Goal: Complete application form

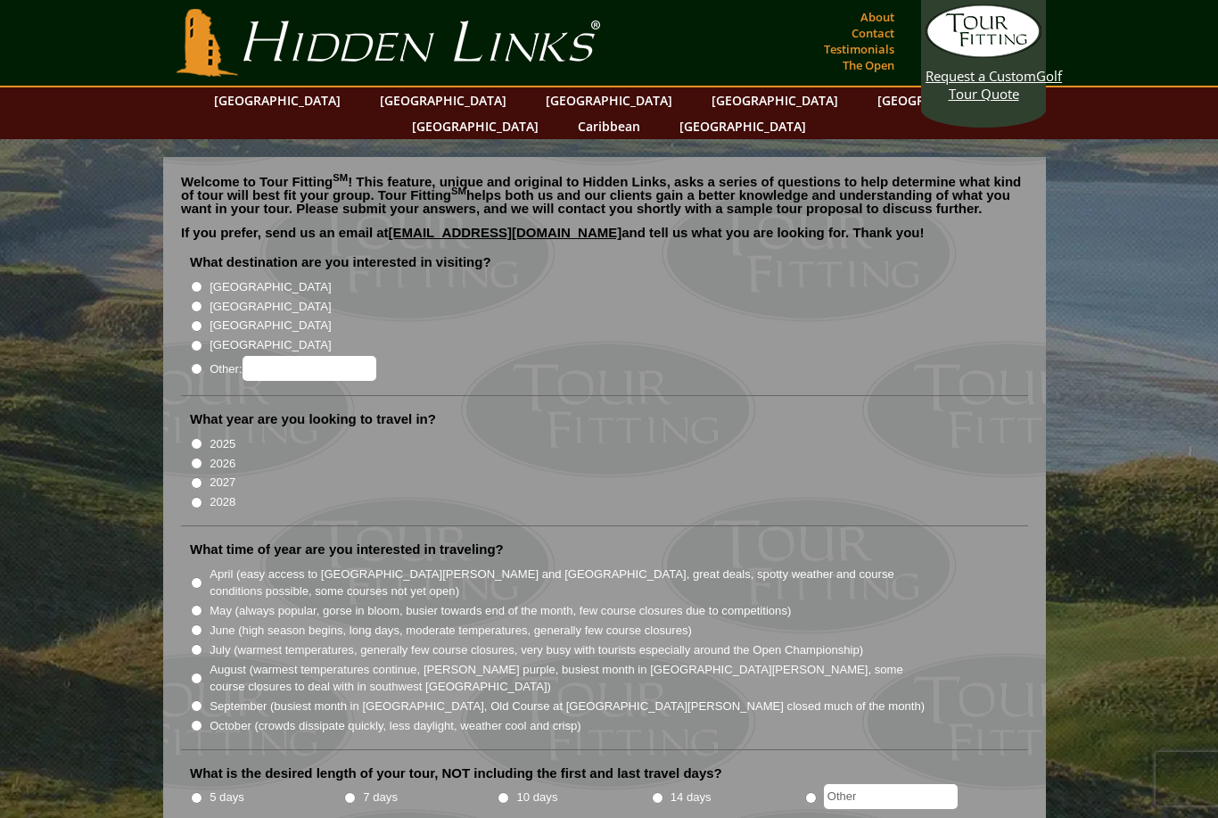
click at [231, 298] on label "[GEOGRAPHIC_DATA]" at bounding box center [270, 307] width 121 height 18
click at [202, 301] on input "[GEOGRAPHIC_DATA]" at bounding box center [197, 307] width 12 height 12
radio input "true"
click at [218, 474] on label "2027" at bounding box center [223, 483] width 26 height 18
click at [202, 477] on input "2027" at bounding box center [197, 483] width 12 height 12
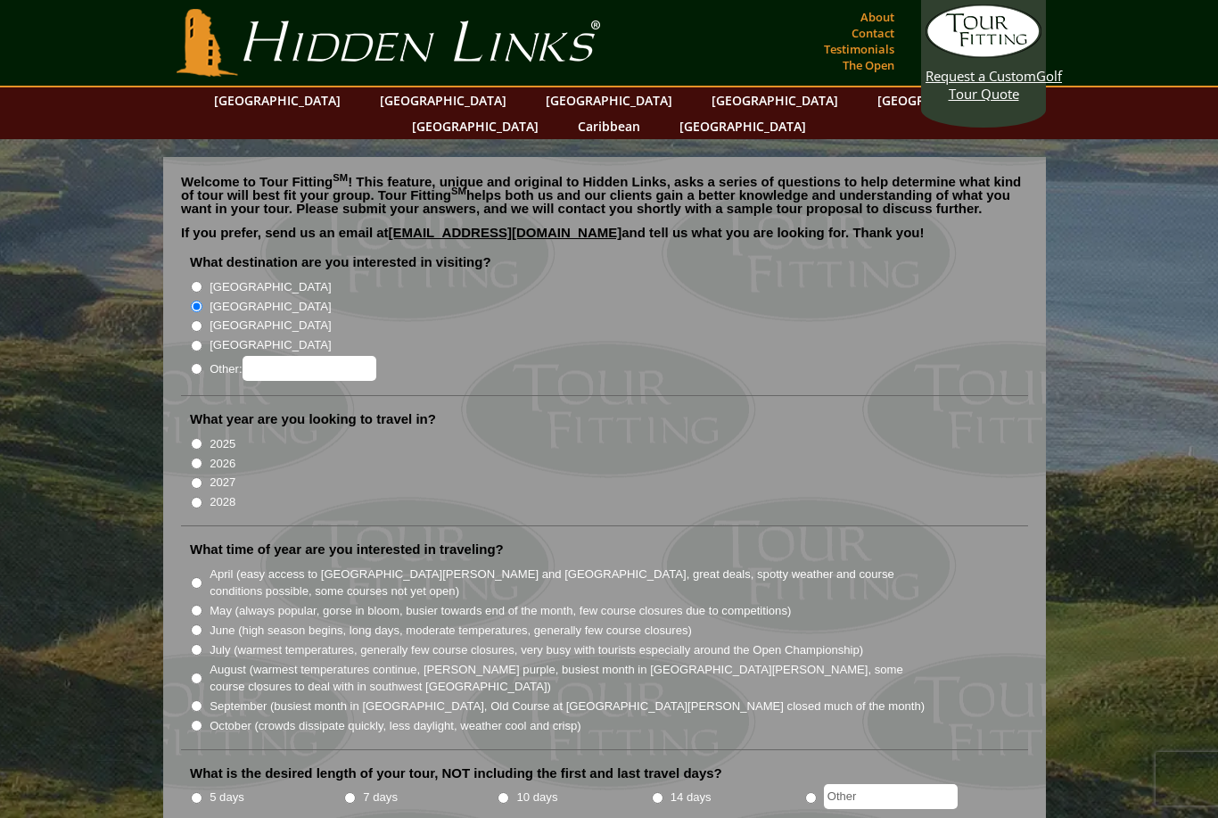
radio input "true"
click at [273, 602] on label "May (always popular, gorse in bloom, busier towards end of the month, few cours…" at bounding box center [501, 611] width 582 height 18
click at [202, 605] on input "May (always popular, gorse in bloom, busier towards end of the month, few cours…" at bounding box center [197, 611] width 12 height 12
radio input "true"
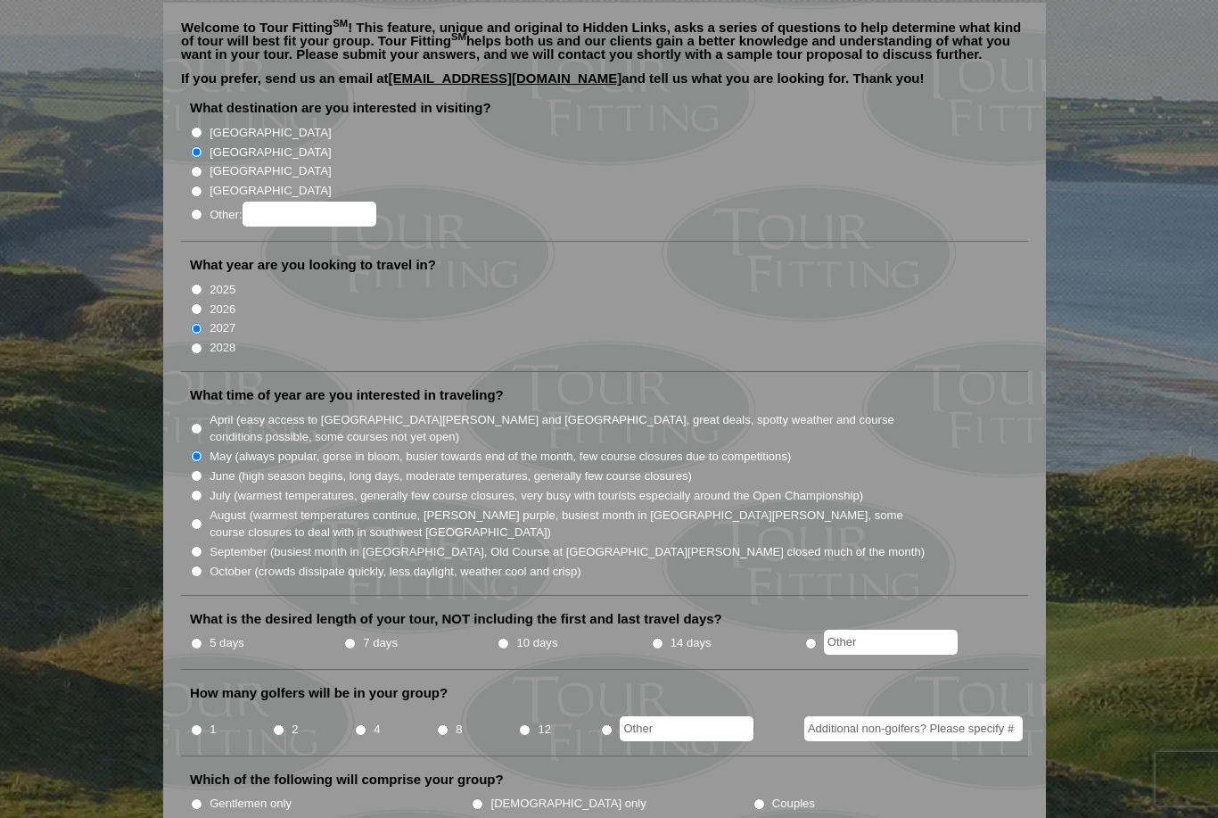
scroll to position [250, 0]
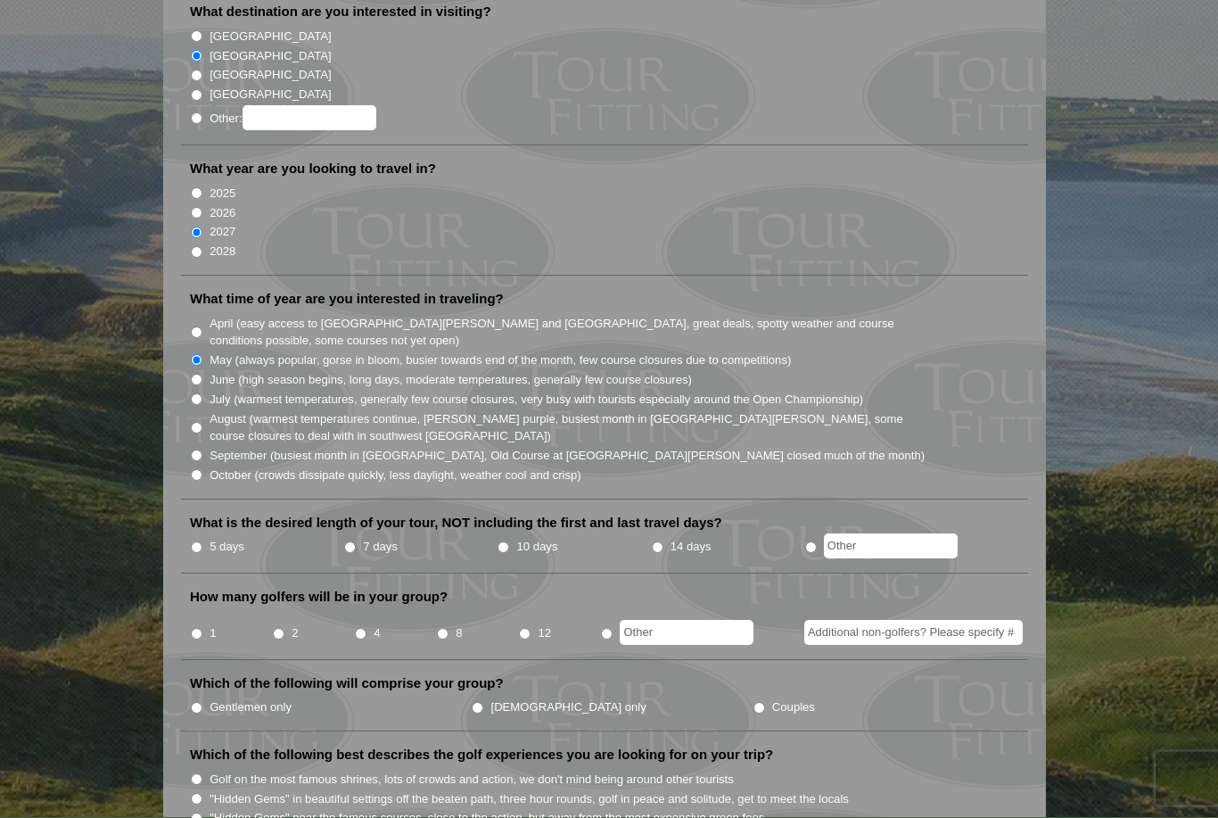
click at [196, 542] on input "5 days" at bounding box center [197, 548] width 12 height 12
radio input "true"
click at [357, 629] on input "4" at bounding box center [361, 635] width 12 height 12
radio input "true"
click at [198, 703] on input "Gentlemen only" at bounding box center [197, 709] width 12 height 12
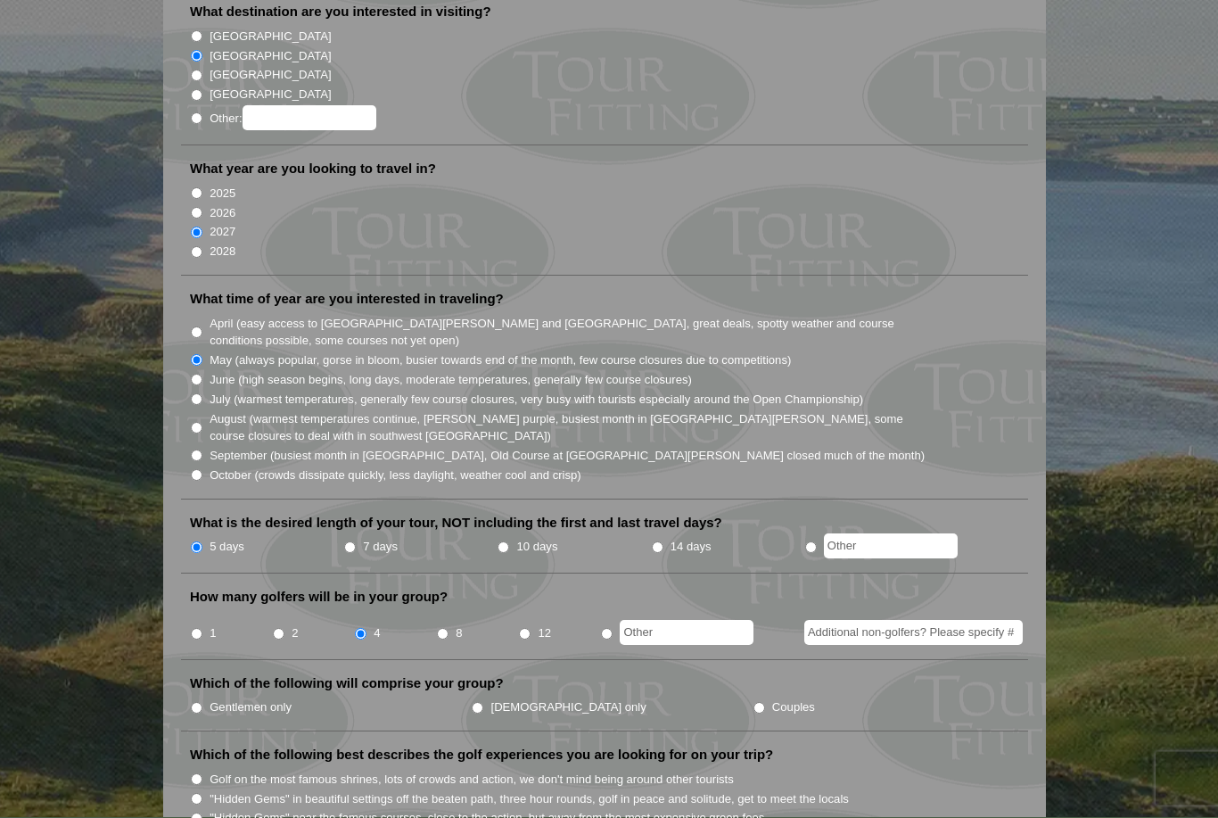
radio input "true"
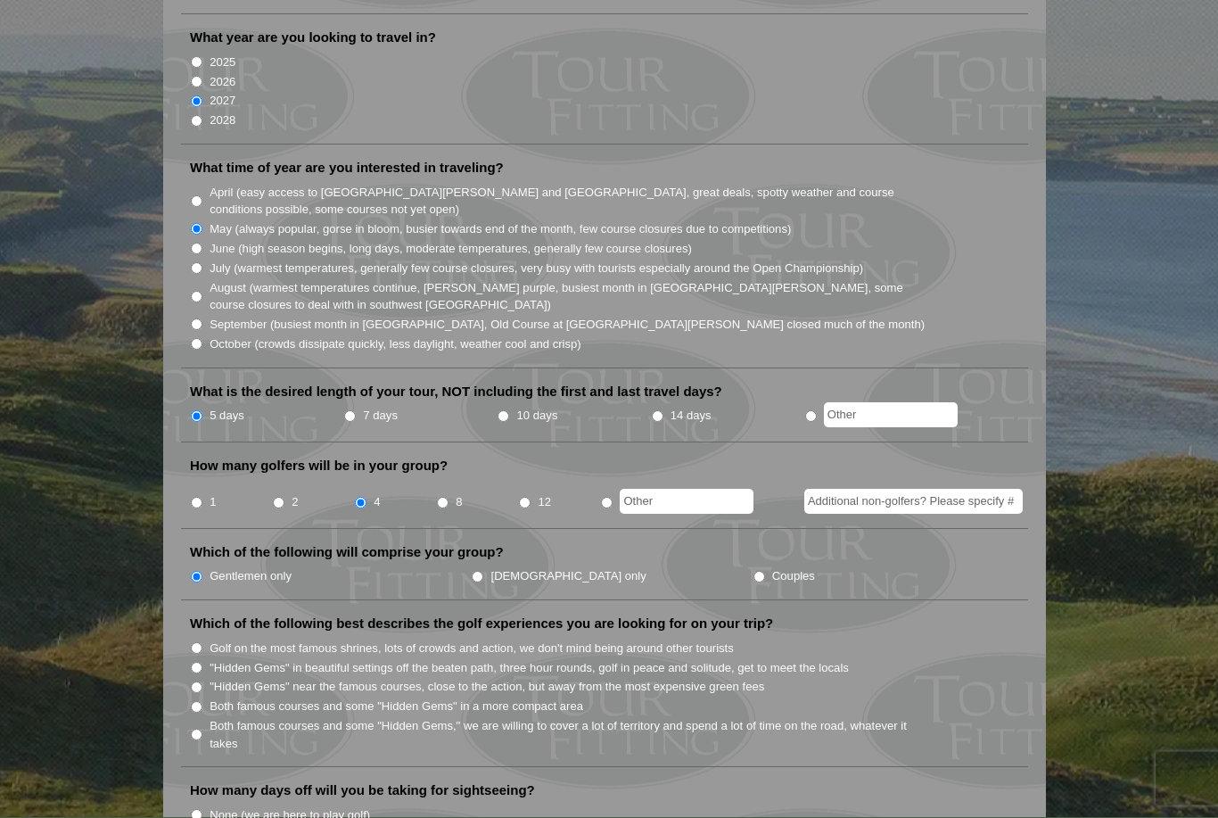
scroll to position [427, 0]
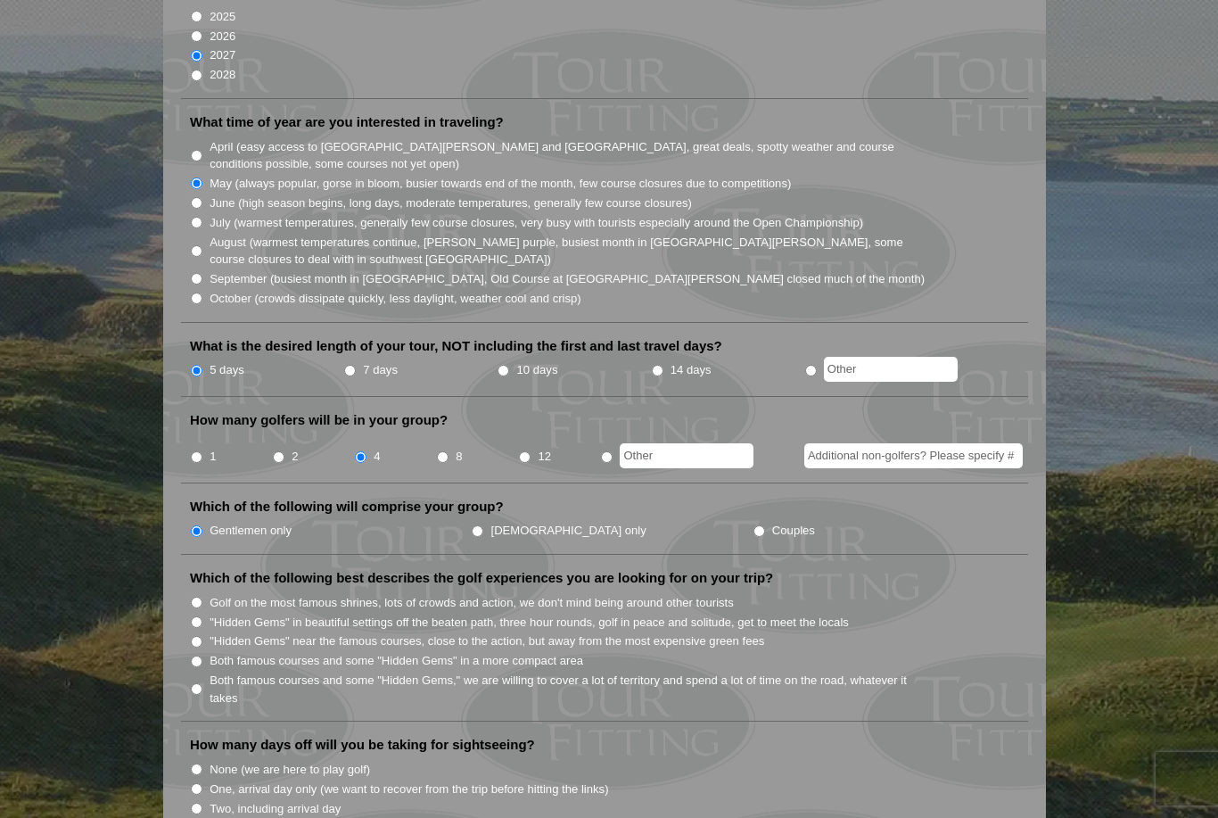
click at [226, 594] on label "Golf on the most famous shrines, lots of crowds and action, we don't mind being…" at bounding box center [472, 603] width 524 height 18
click at [202, 597] on input "Golf on the most famous shrines, lots of crowds and action, we don't mind being…" at bounding box center [197, 603] width 12 height 12
radio input "true"
click at [278, 652] on label "Both famous courses and some "Hidden Gems" in a more compact area" at bounding box center [397, 661] width 374 height 18
click at [202, 656] on input "Both famous courses and some "Hidden Gems" in a more compact area" at bounding box center [197, 662] width 12 height 12
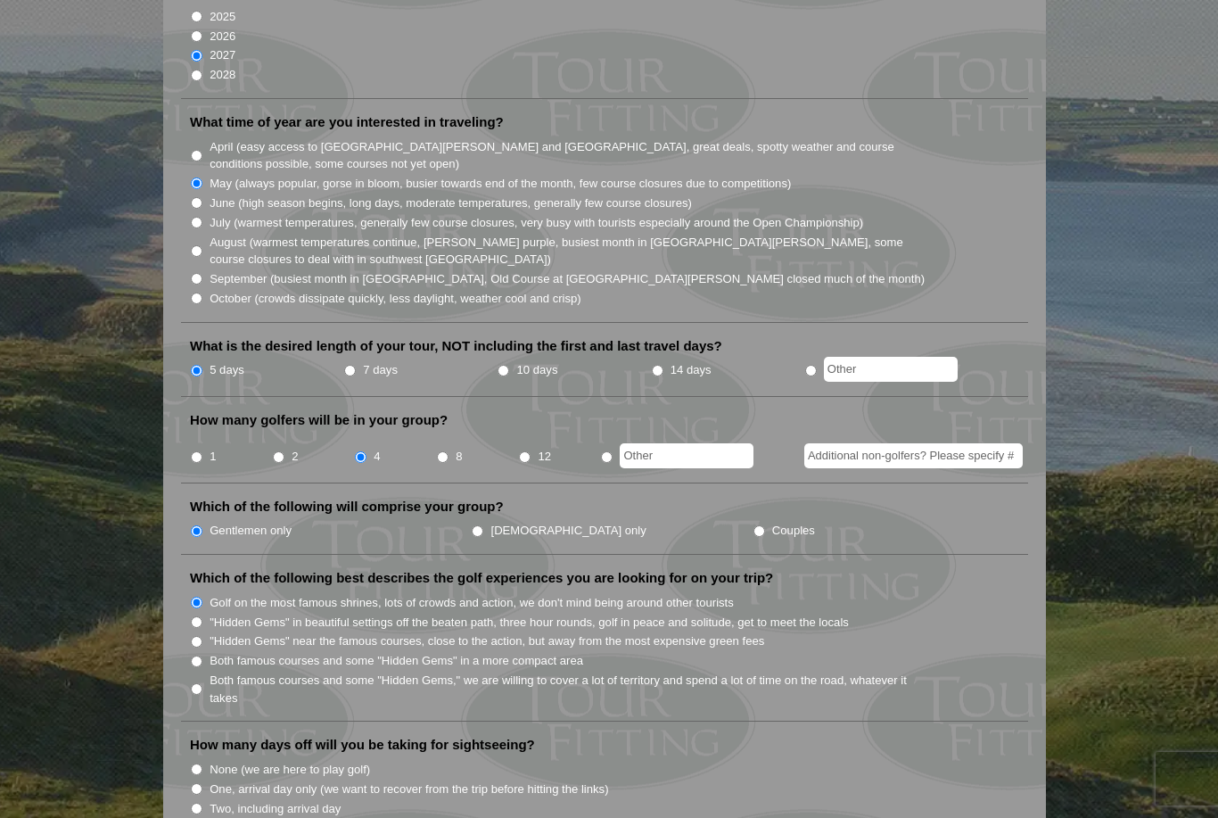
radio input "true"
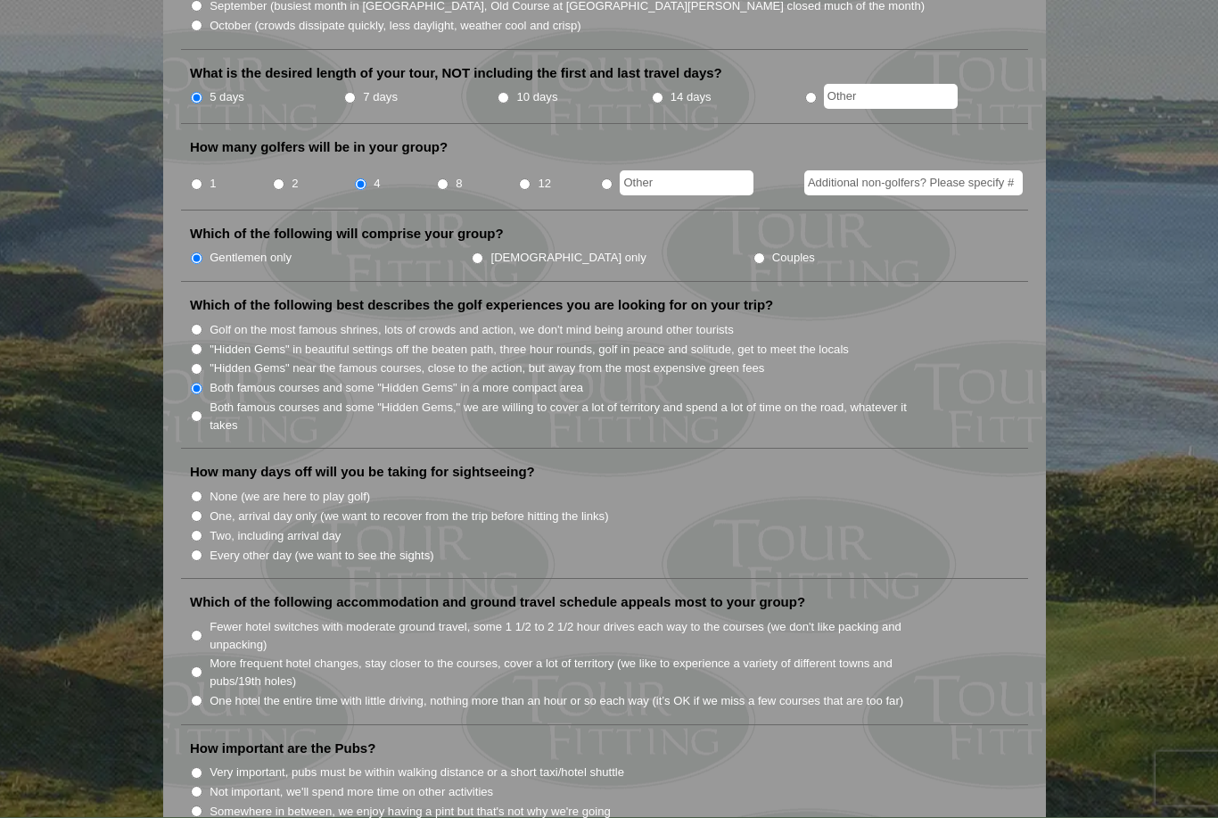
scroll to position [708, 0]
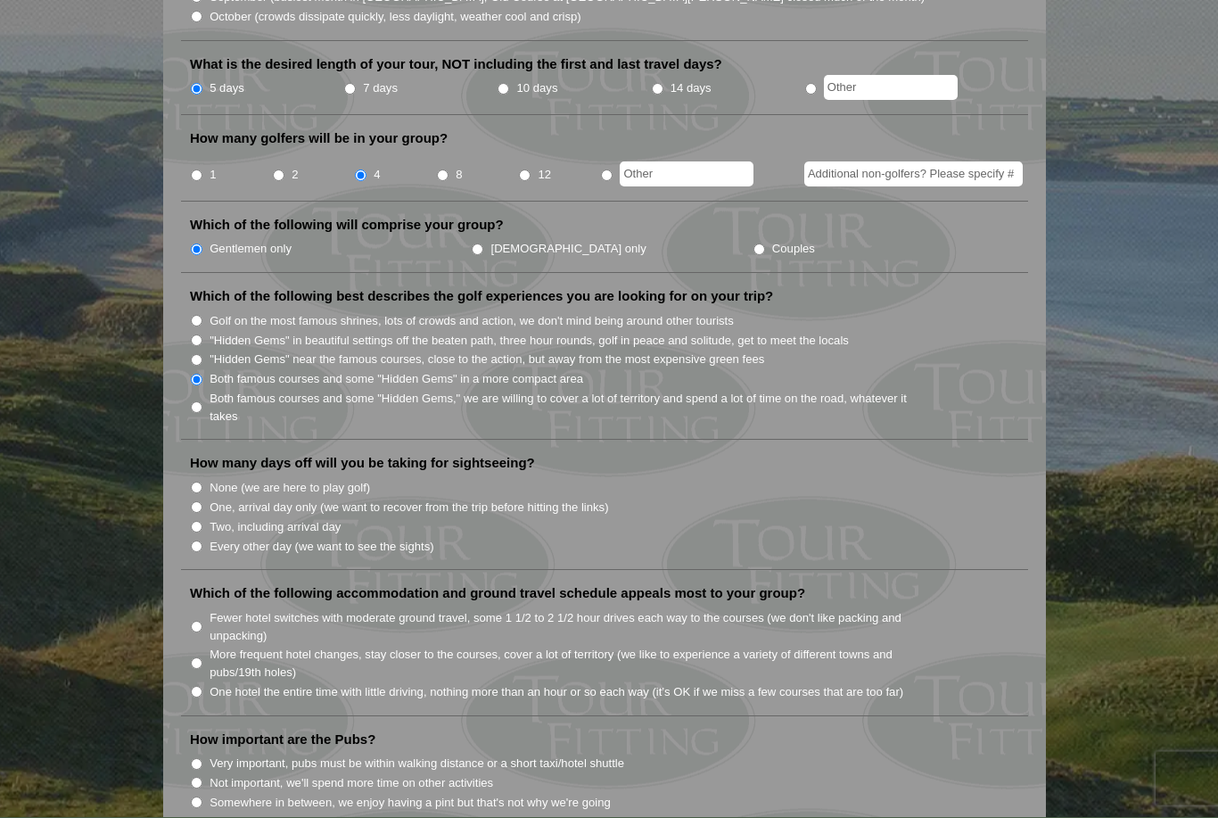
click at [230, 480] on label "None (we are here to play golf)" at bounding box center [290, 489] width 161 height 18
click at [202, 483] on input "None (we are here to play golf)" at bounding box center [197, 489] width 12 height 12
radio input "true"
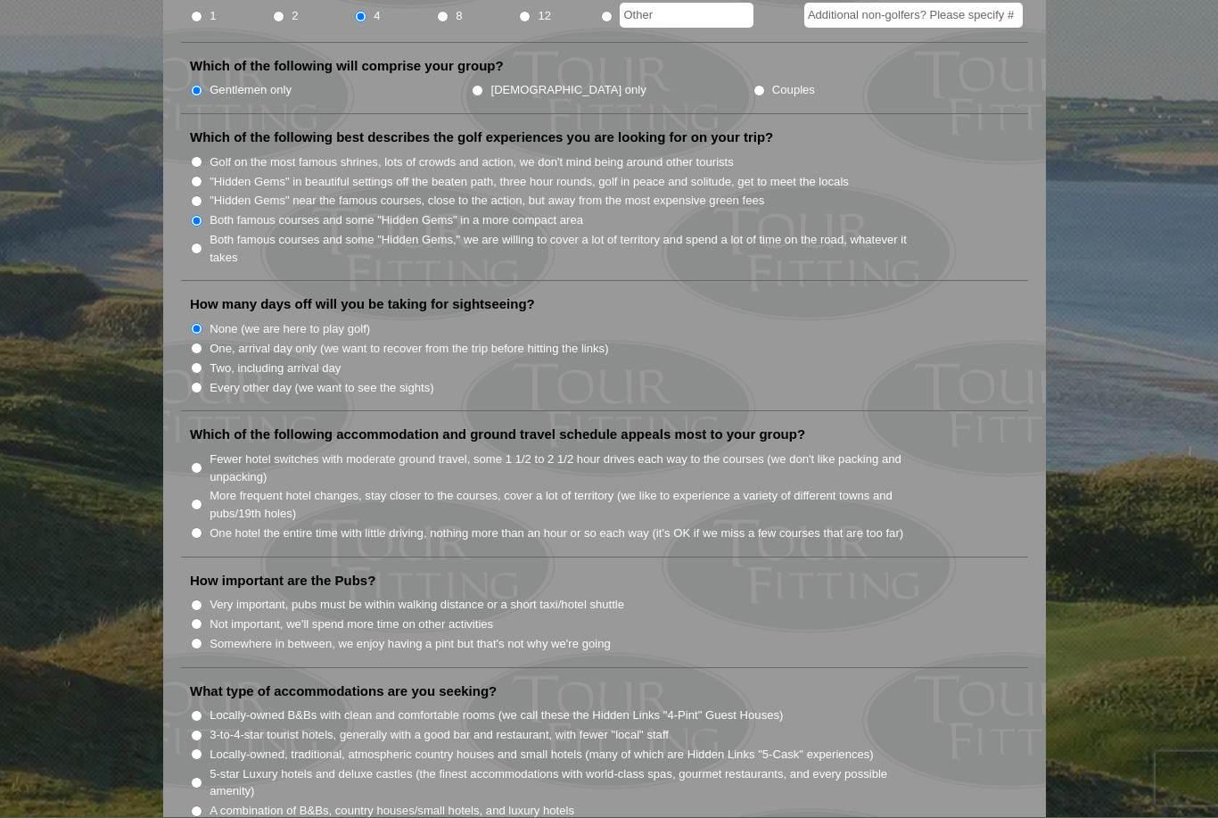
scroll to position [871, 0]
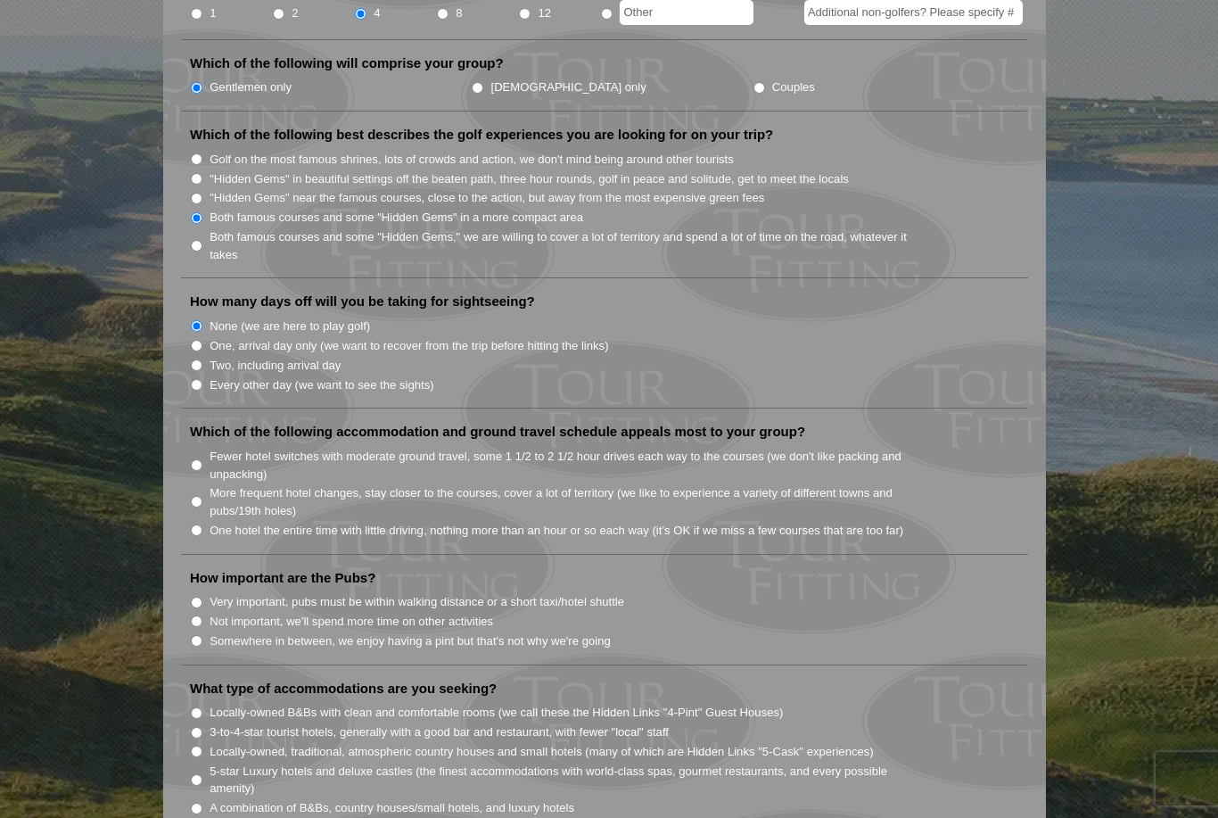
click at [253, 448] on label "Fewer hotel switches with moderate ground travel, some 1 1/2 to 2 1/2 hour driv…" at bounding box center [568, 465] width 717 height 35
click at [202, 459] on input "Fewer hotel switches with moderate ground travel, some 1 1/2 to 2 1/2 hour driv…" at bounding box center [197, 465] width 12 height 12
radio input "true"
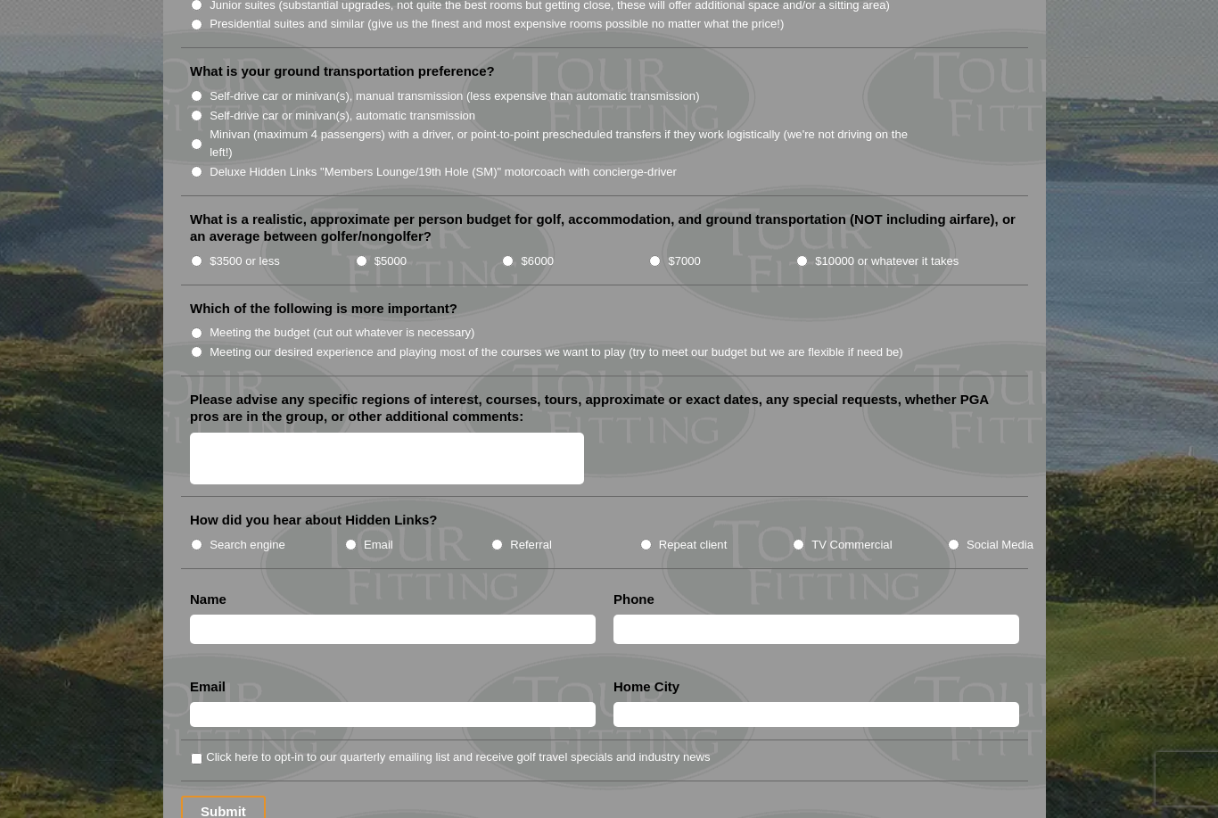
scroll to position [1992, 0]
